Goal: Task Accomplishment & Management: Complete application form

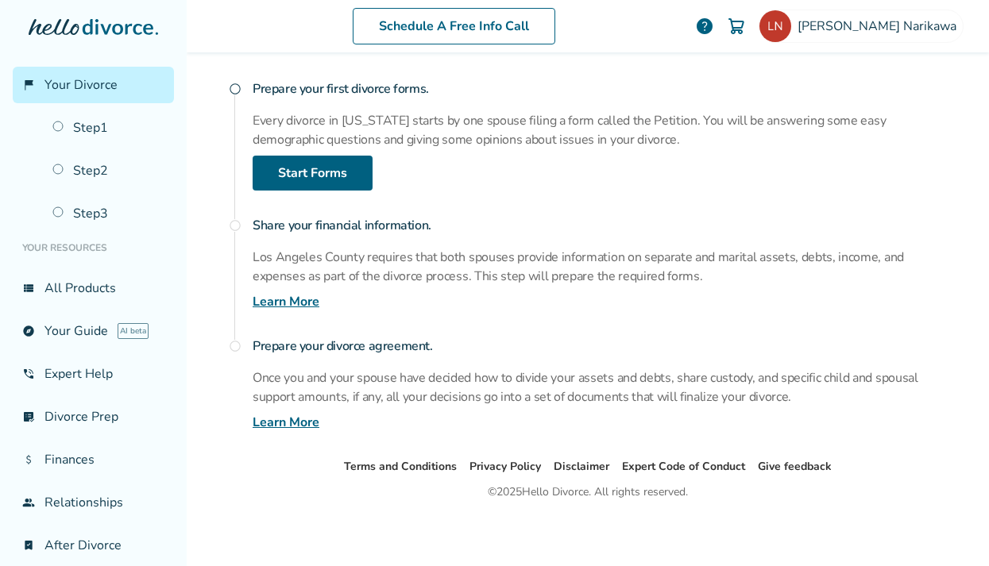
scroll to position [123, 0]
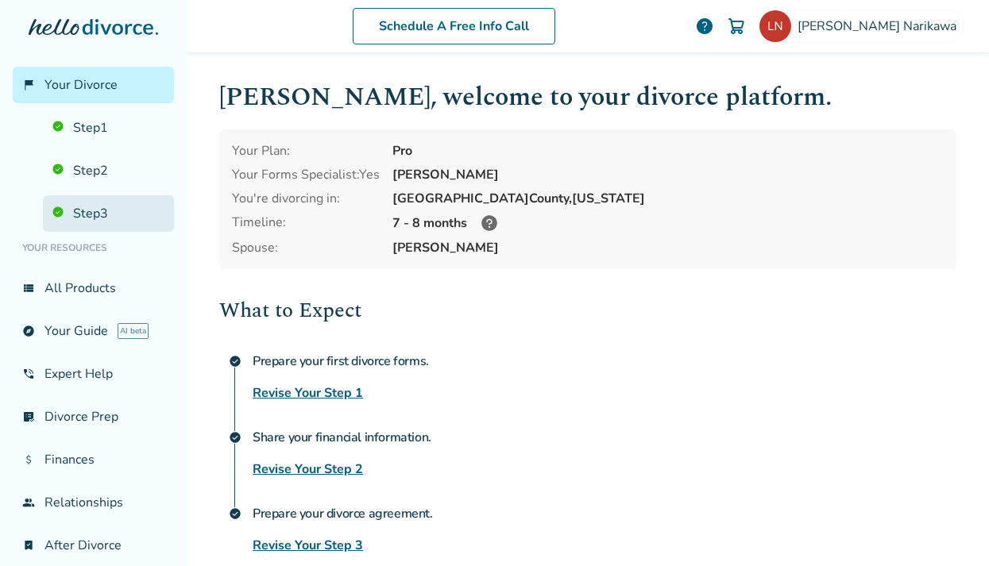
click at [87, 209] on link "Step 3" at bounding box center [108, 213] width 131 height 37
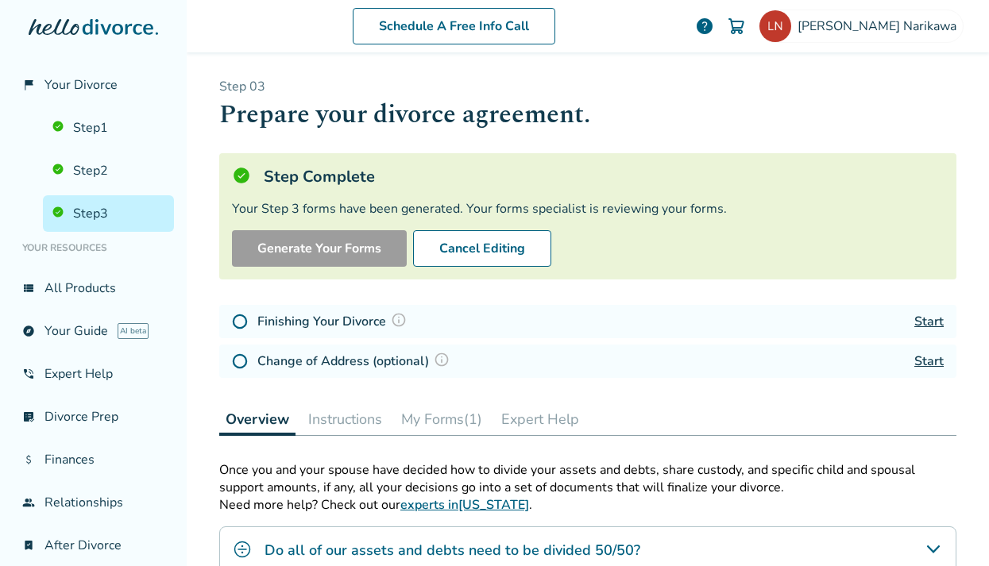
click at [937, 322] on link "Start" at bounding box center [928, 321] width 29 height 17
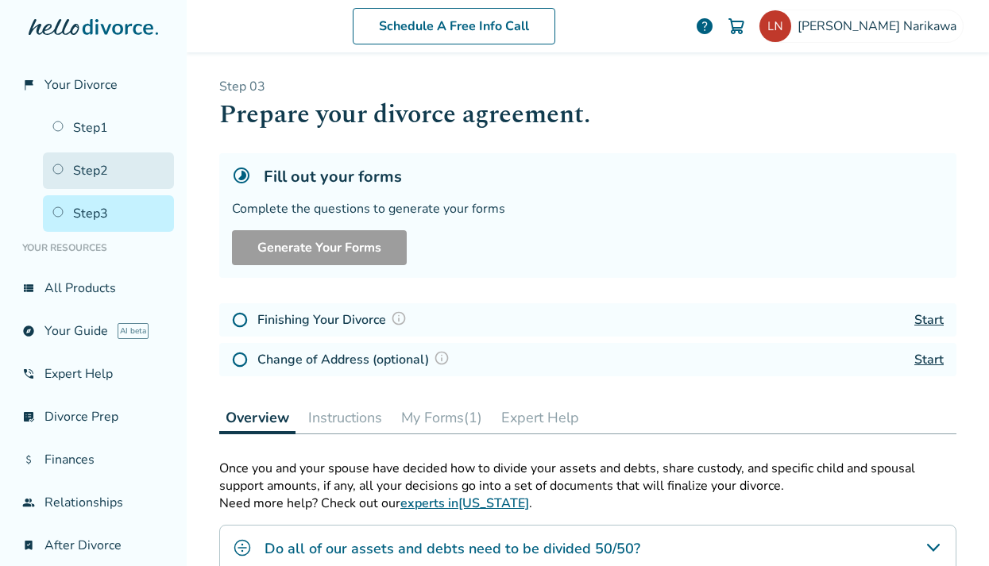
click at [120, 171] on link "Step 2" at bounding box center [108, 171] width 131 height 37
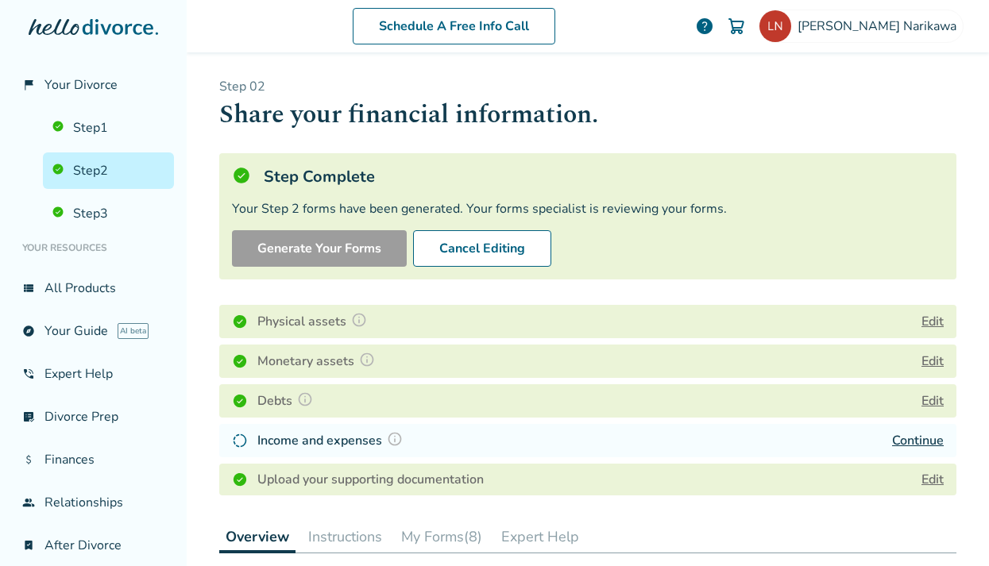
scroll to position [55, 0]
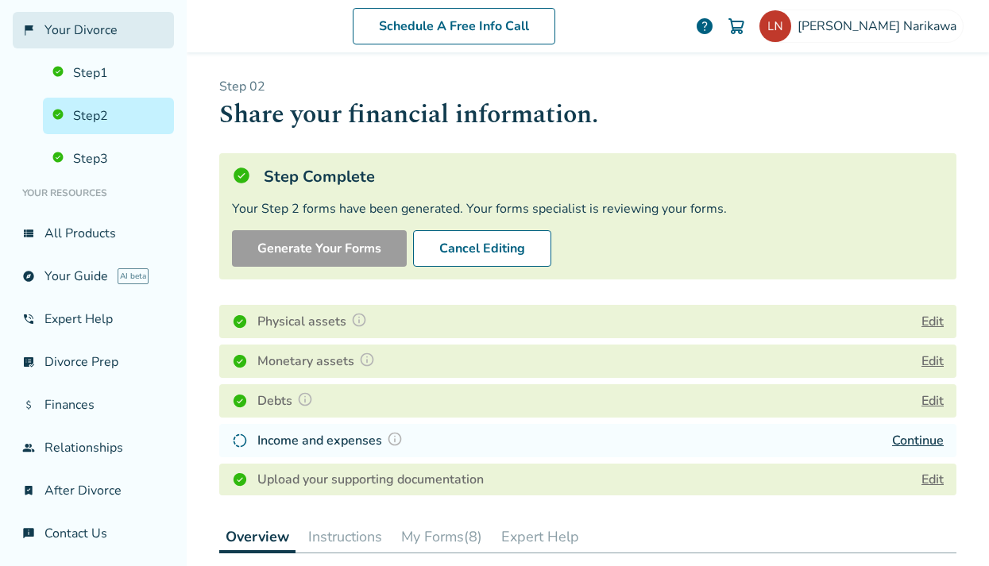
click at [90, 26] on span "Your Divorce" at bounding box center [80, 29] width 73 height 17
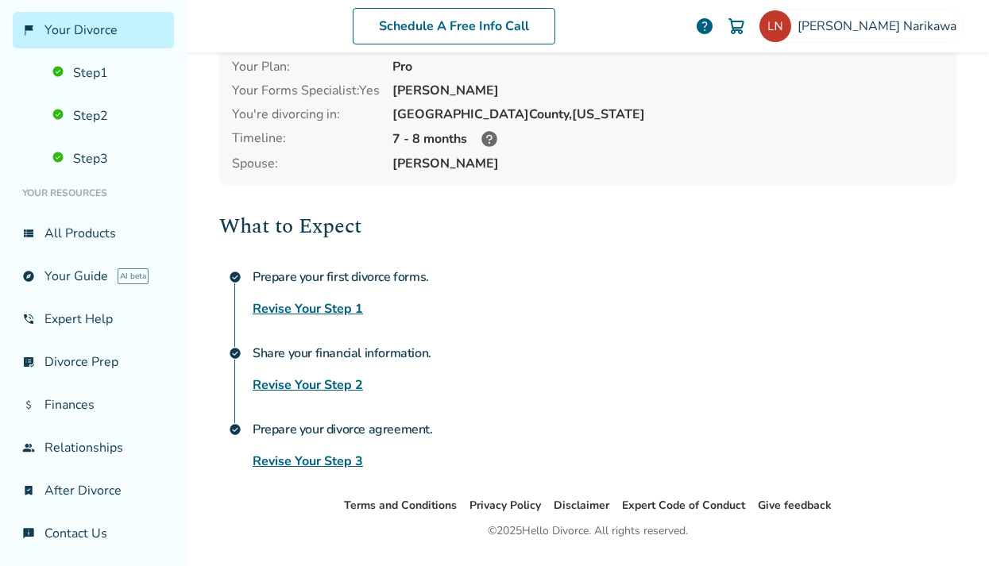
scroll to position [123, 0]
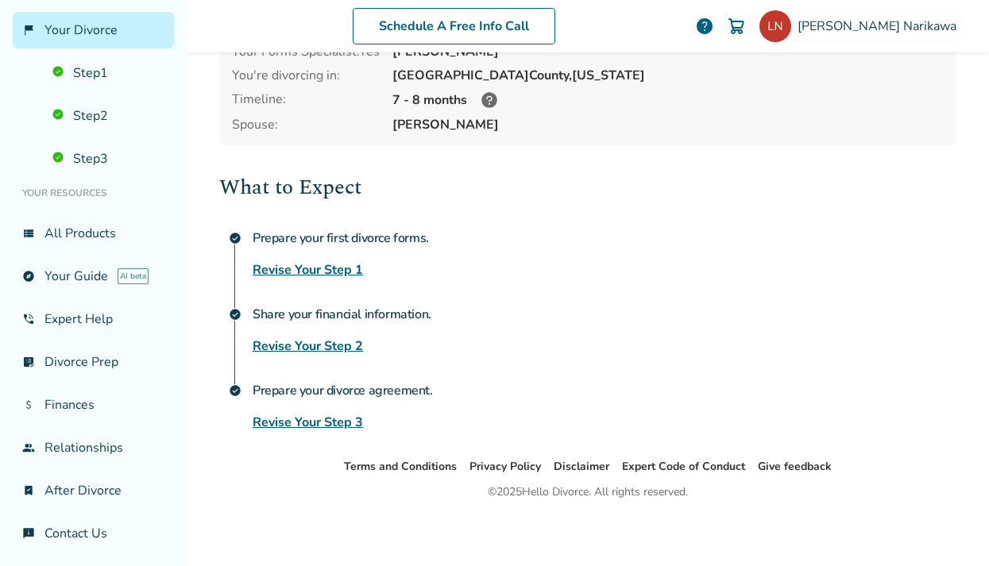
click at [335, 417] on link "Revise Your Step 3" at bounding box center [308, 422] width 110 height 19
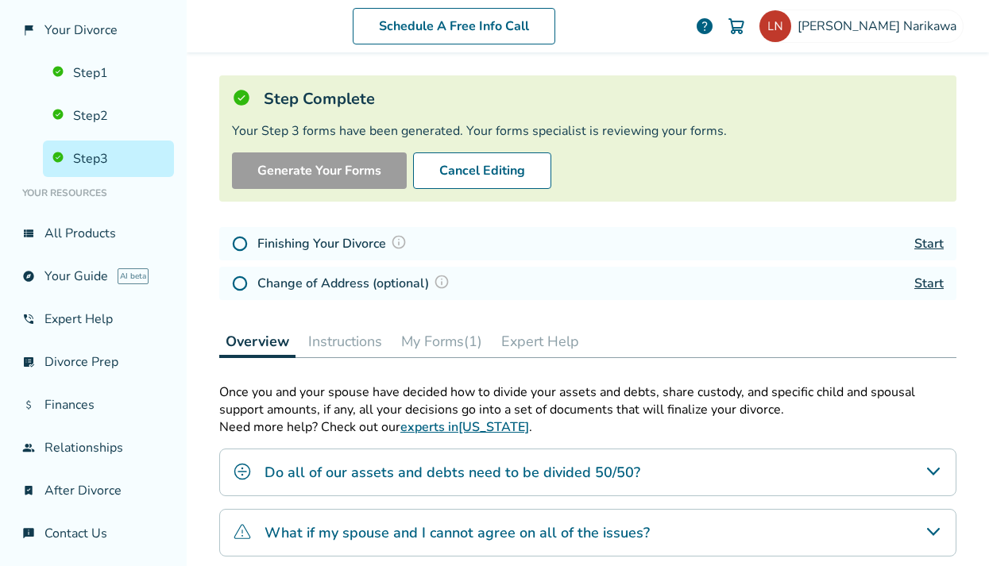
scroll to position [85, 0]
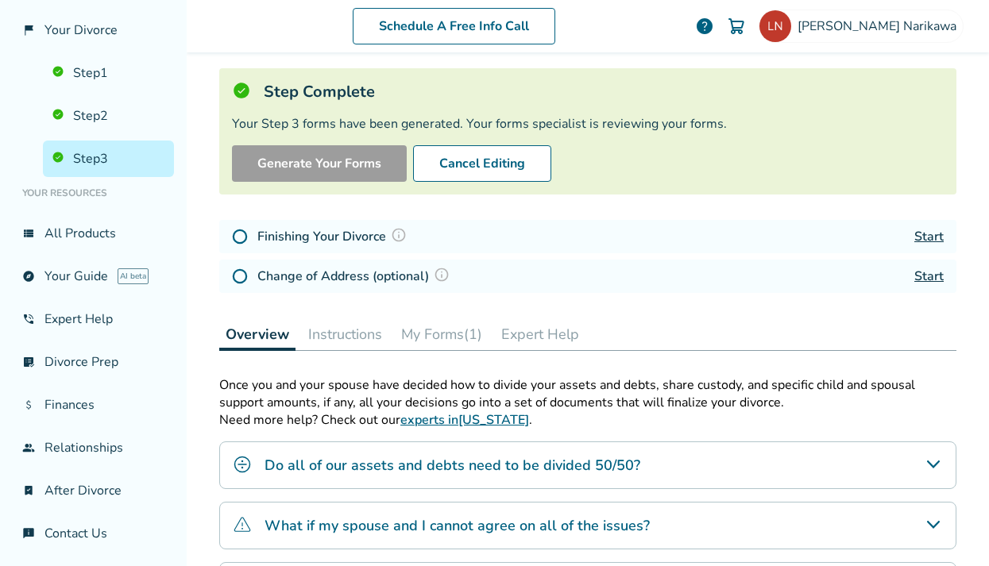
click at [245, 237] on img at bounding box center [240, 237] width 16 height 16
click at [315, 244] on h4 "Finishing Your Divorce" at bounding box center [334, 236] width 154 height 21
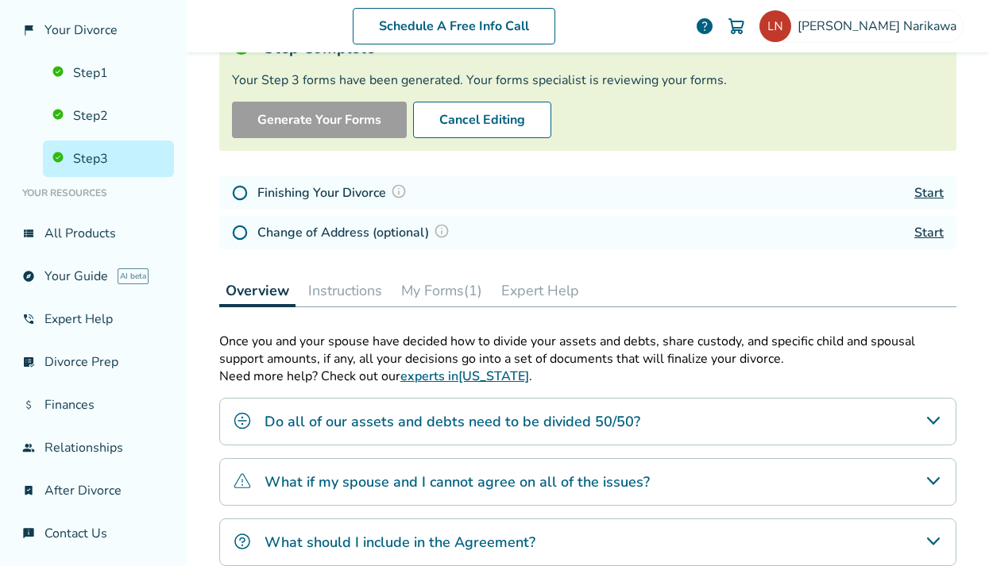
scroll to position [132, 0]
